Goal: Answer question/provide support: Share knowledge or assist other users

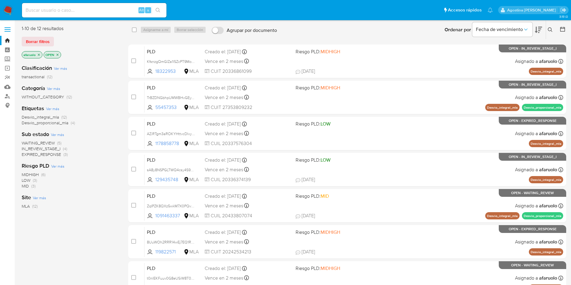
click at [98, 12] on input at bounding box center [94, 10] width 145 height 8
paste input "y1IWmxNPf5rQE8sVTSgVjmgG"
type input "y1IWmxNPf5rQE8sVTSgVjmgG"
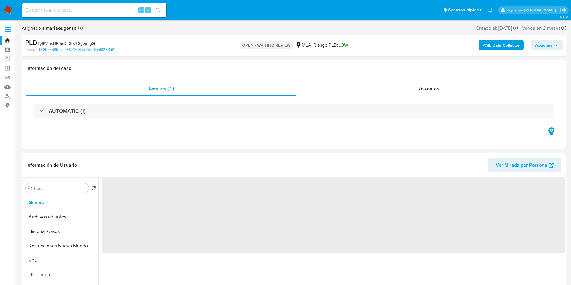
select select "10"
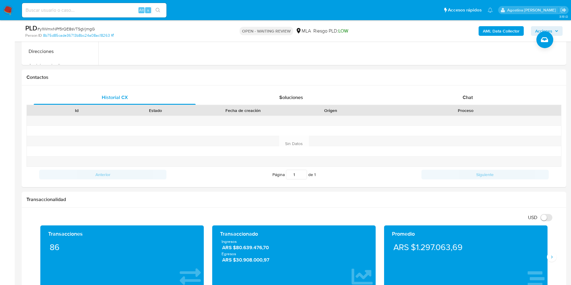
scroll to position [246, 0]
click at [474, 97] on div "Chat" at bounding box center [468, 97] width 162 height 14
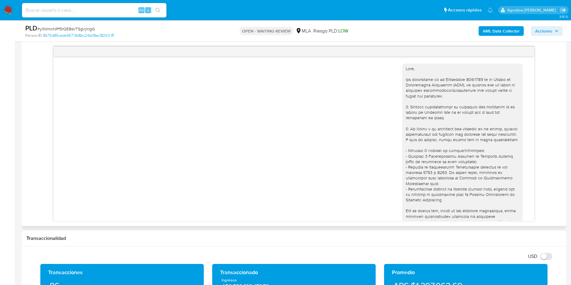
scroll to position [227, 0]
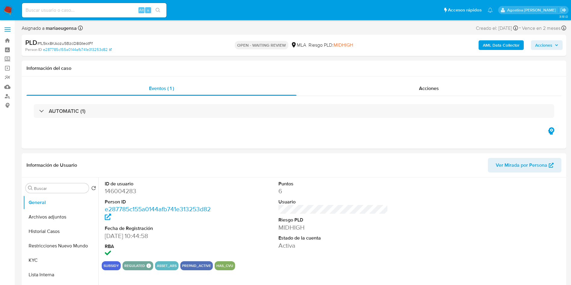
select select "10"
click at [428, 85] on span "Acciones" at bounding box center [429, 88] width 20 height 7
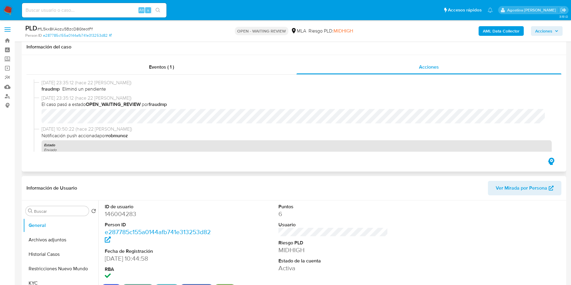
scroll to position [248, 0]
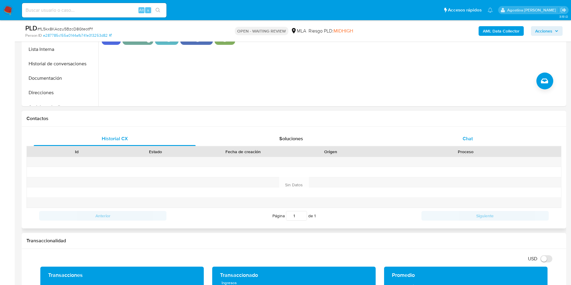
click at [444, 137] on div "Chat" at bounding box center [468, 139] width 162 height 14
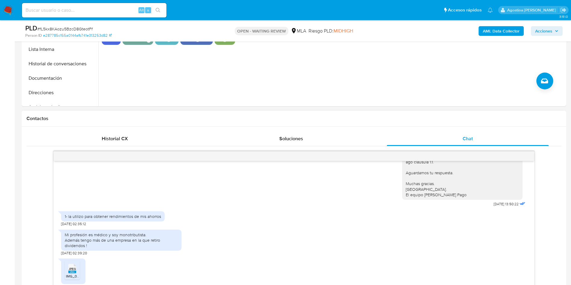
scroll to position [352, 0]
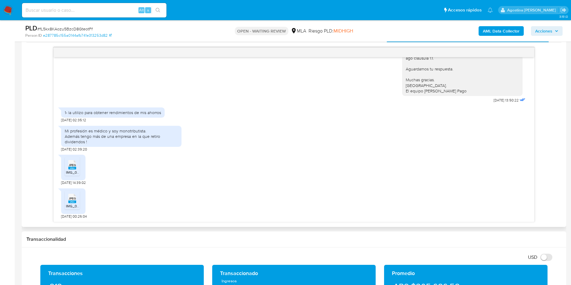
click at [69, 166] on span "JPEG" at bounding box center [72, 165] width 7 height 4
click at [74, 205] on span "IMG_0503.jpeg" at bounding box center [78, 206] width 25 height 5
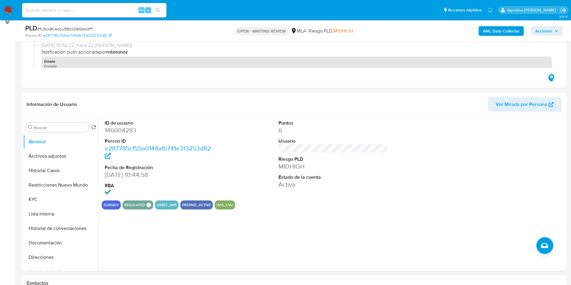
scroll to position [0, 0]
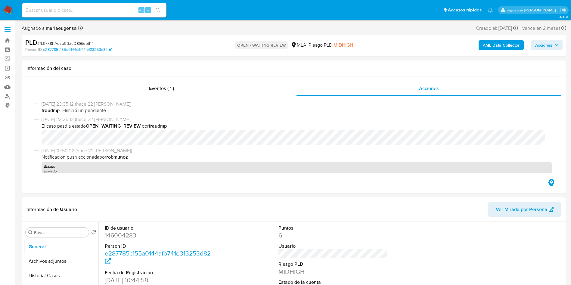
click at [501, 45] on b "AML Data Collector" at bounding box center [501, 45] width 37 height 10
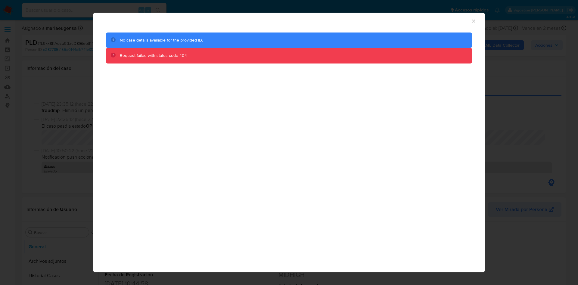
click at [471, 23] on icon "Cerrar ventana" at bounding box center [474, 21] width 6 height 6
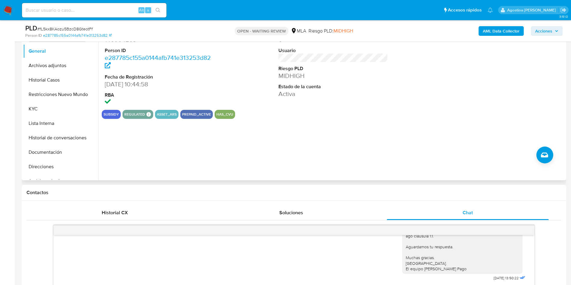
scroll to position [305, 0]
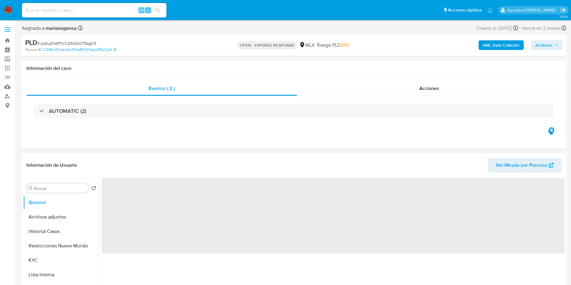
select select "10"
